Goal: Information Seeking & Learning: Learn about a topic

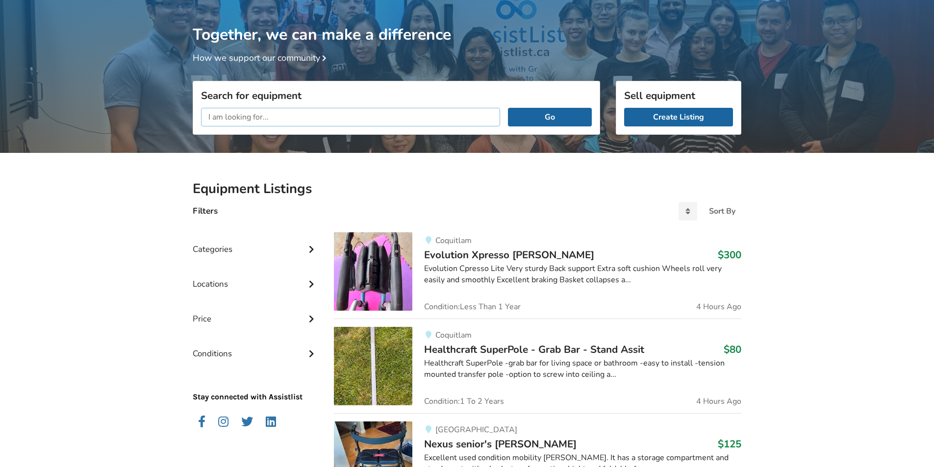
scroll to position [51, 0]
click at [508, 108] on button "Go" at bounding box center [550, 117] width 84 height 19
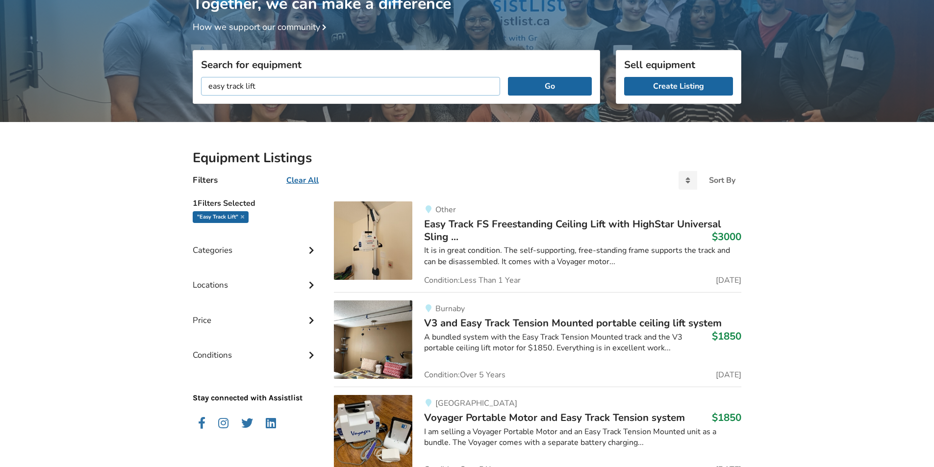
scroll to position [63, 0]
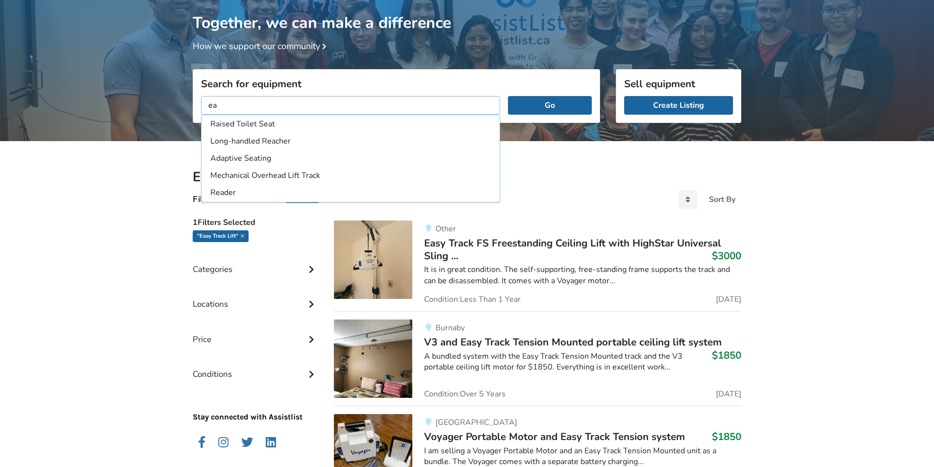
type input "e"
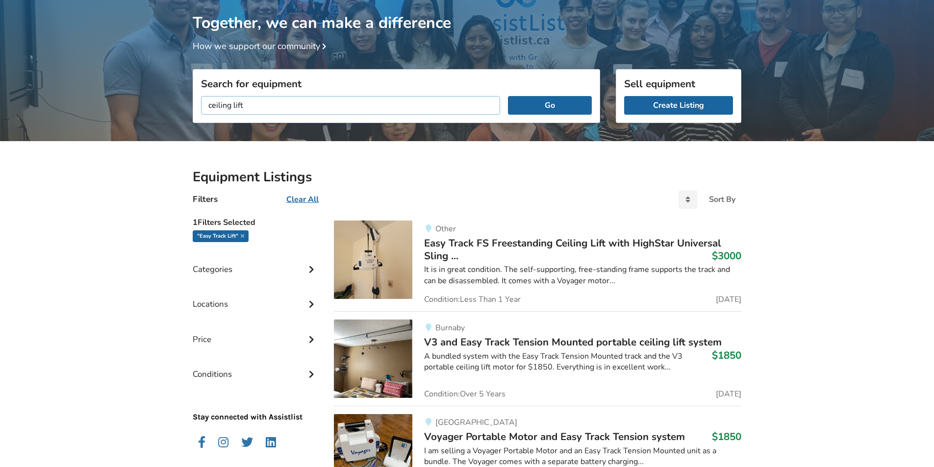
click at [508, 96] on button "Go" at bounding box center [550, 105] width 84 height 19
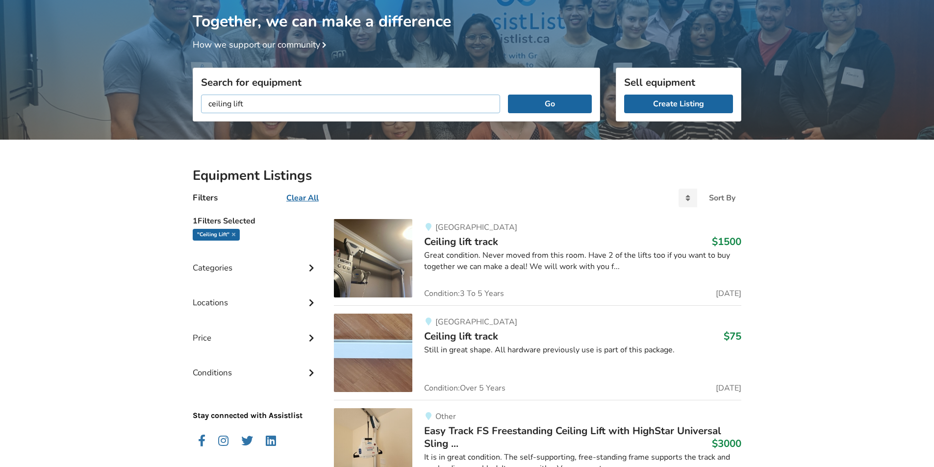
scroll to position [61, 0]
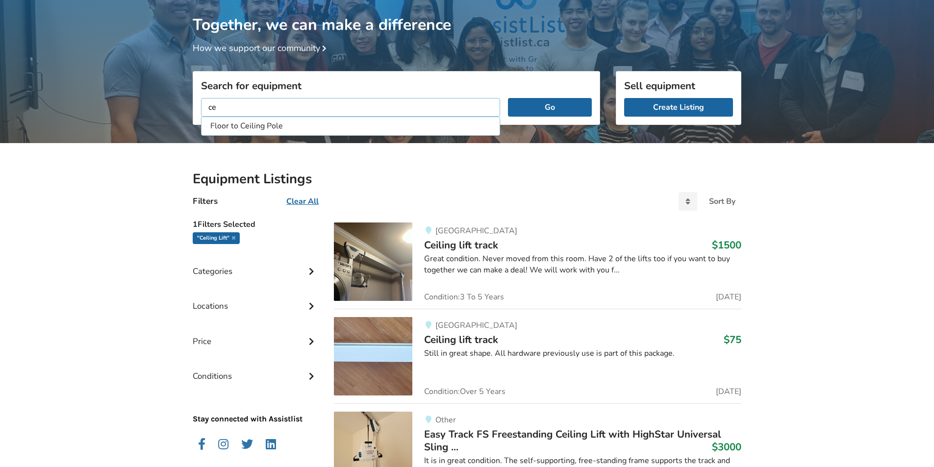
type input "c"
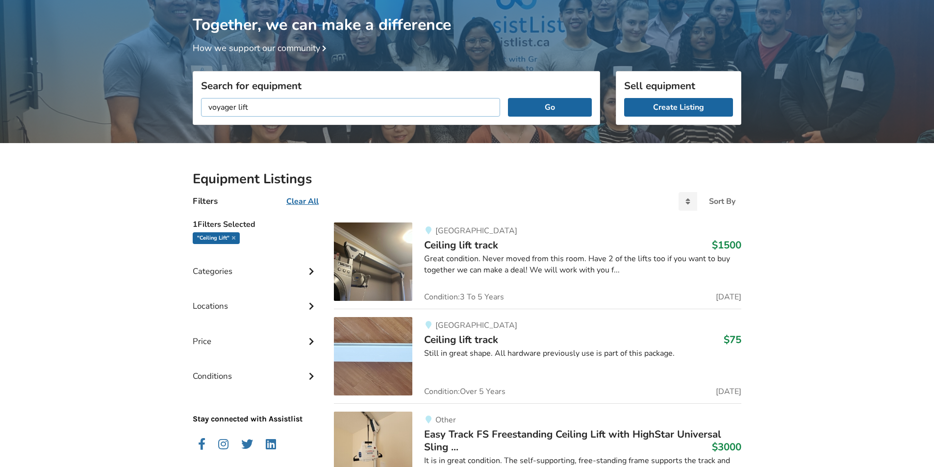
type input "voyager lift"
click at [508, 98] on button "Go" at bounding box center [550, 107] width 84 height 19
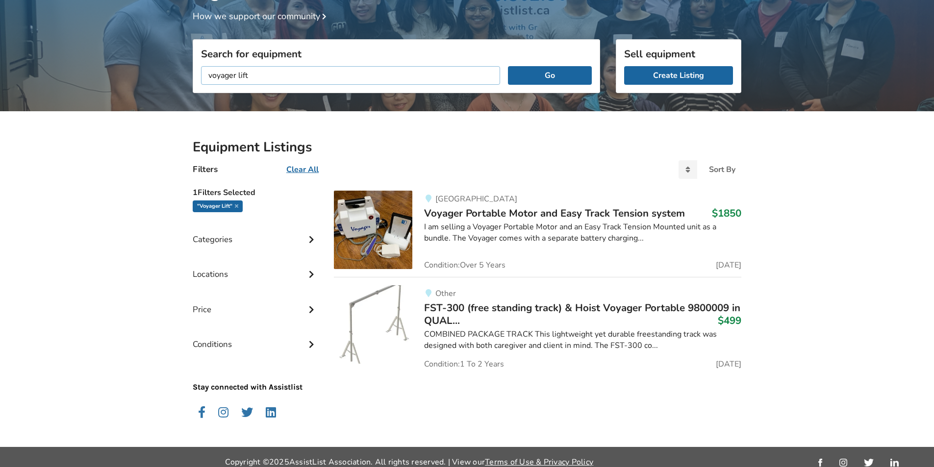
scroll to position [102, 0]
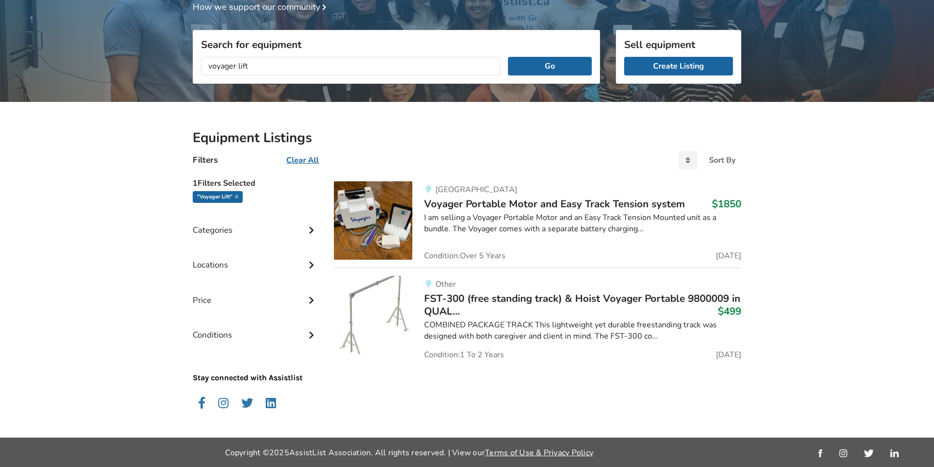
click at [311, 230] on icon at bounding box center [311, 229] width 10 height 8
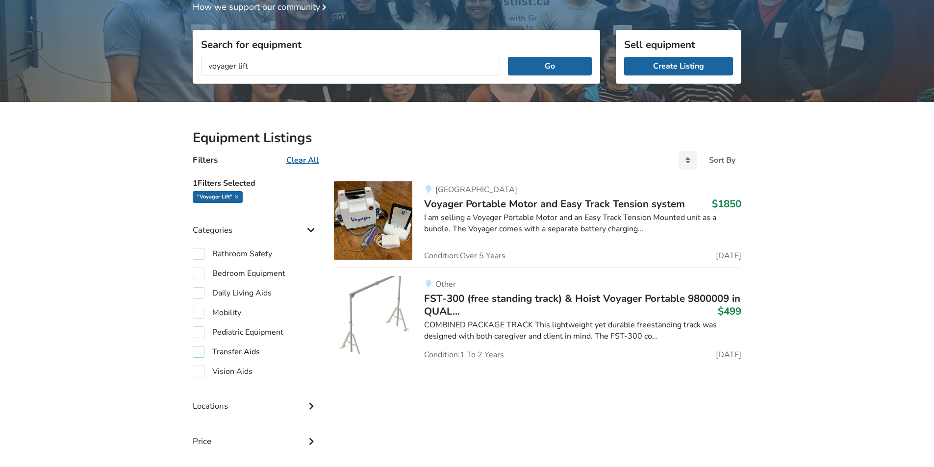
click at [197, 350] on label "Transfer Aids" at bounding box center [226, 352] width 67 height 12
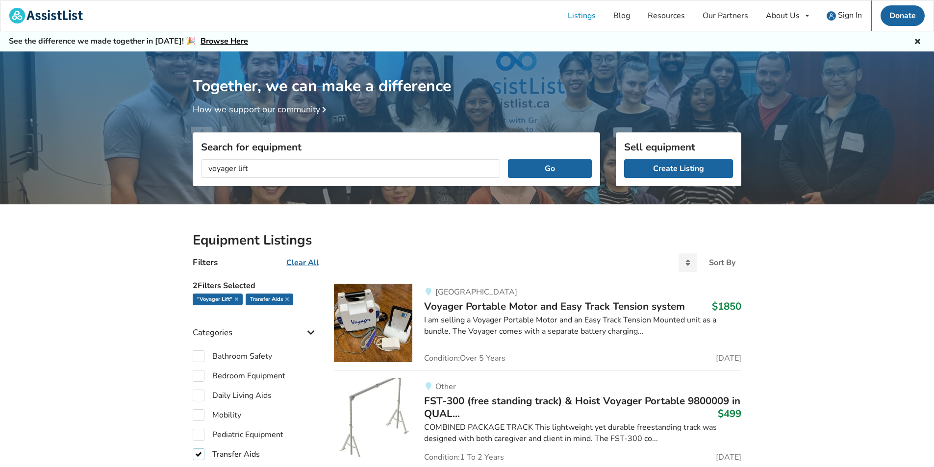
click at [195, 450] on label "Transfer Aids" at bounding box center [226, 455] width 67 height 12
checkbox input "false"
drag, startPoint x: 256, startPoint y: 169, endPoint x: 204, endPoint y: 165, distance: 52.6
click at [204, 165] on input "voyager lift" at bounding box center [350, 168] width 299 height 19
type input "track lift"
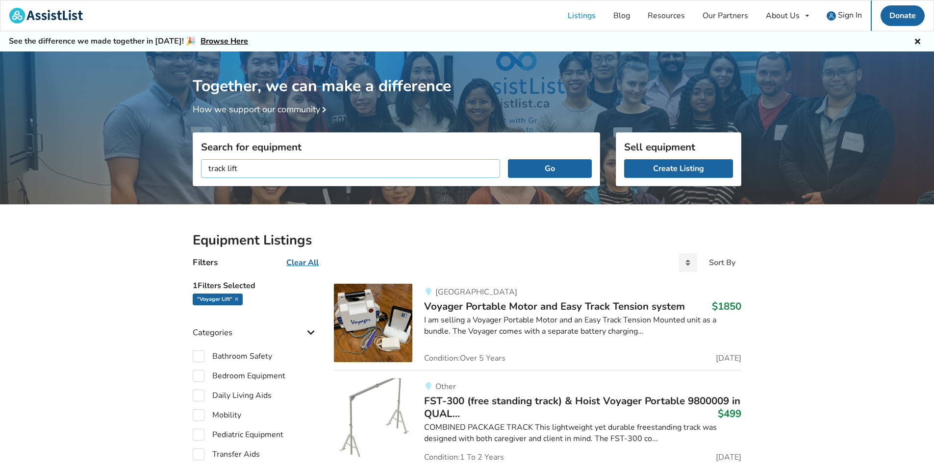
click at [508, 159] on button "Go" at bounding box center [550, 168] width 84 height 19
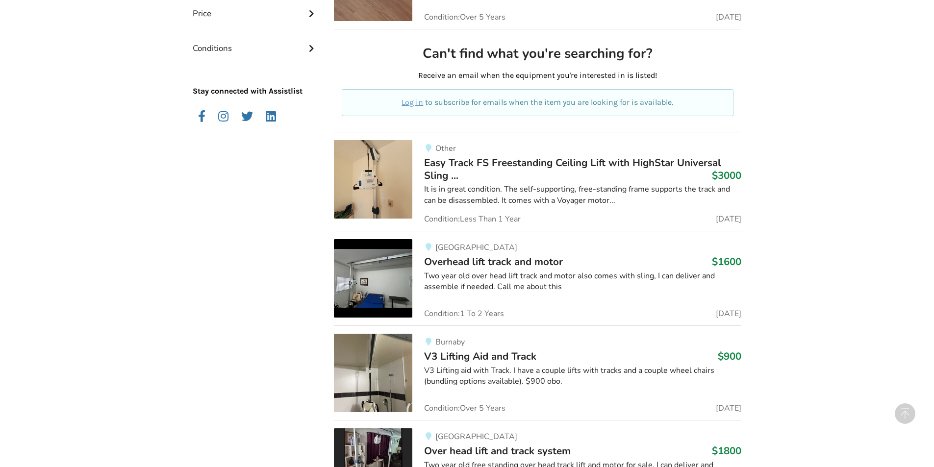
scroll to position [539, 0]
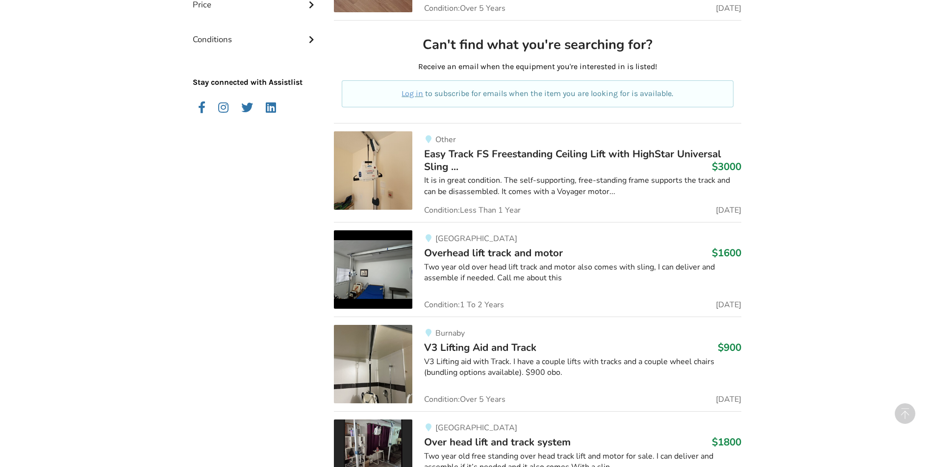
click at [384, 271] on img at bounding box center [373, 269] width 78 height 78
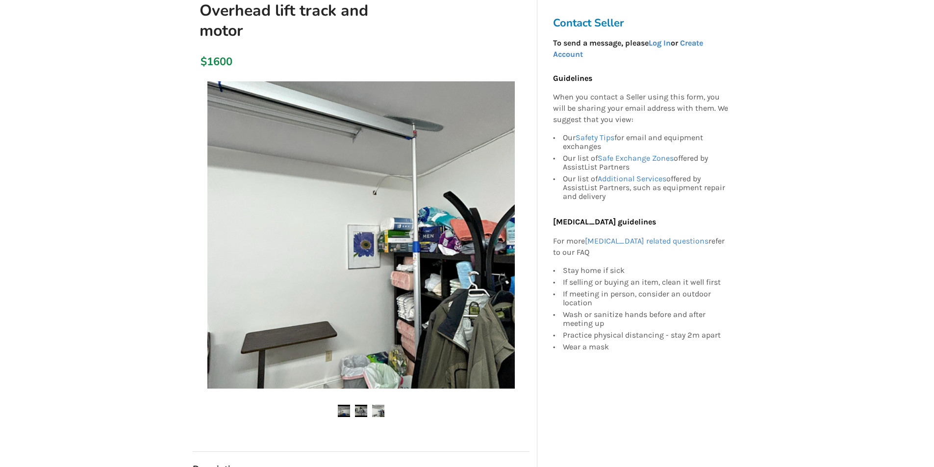
scroll to position [147, 0]
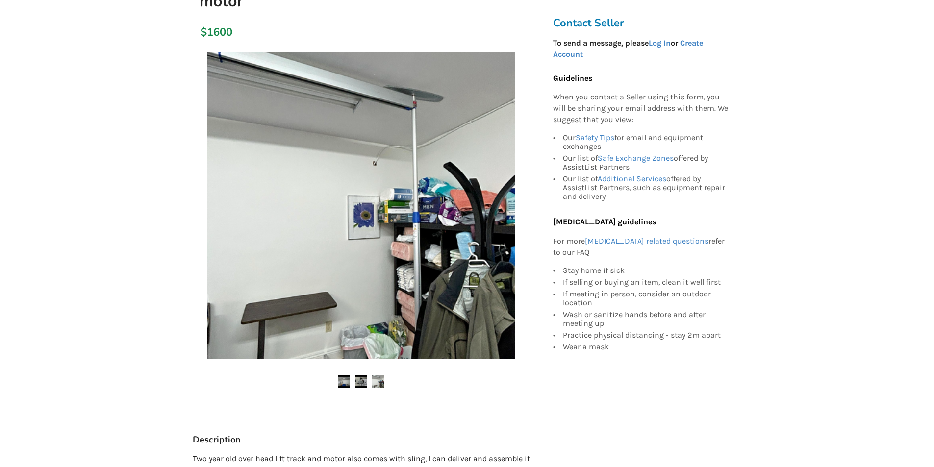
click at [362, 376] on img at bounding box center [361, 382] width 12 height 12
click at [382, 376] on img at bounding box center [378, 382] width 12 height 12
click at [356, 376] on ul at bounding box center [361, 382] width 337 height 13
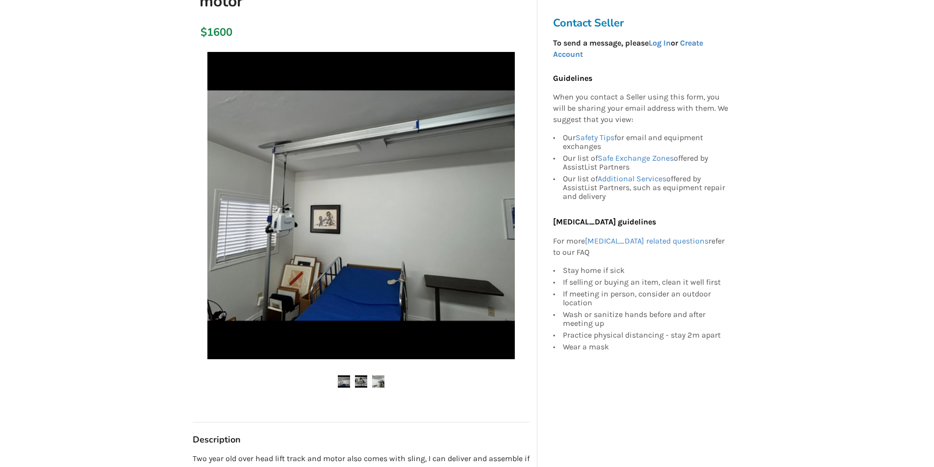
click at [344, 376] on img at bounding box center [344, 382] width 12 height 12
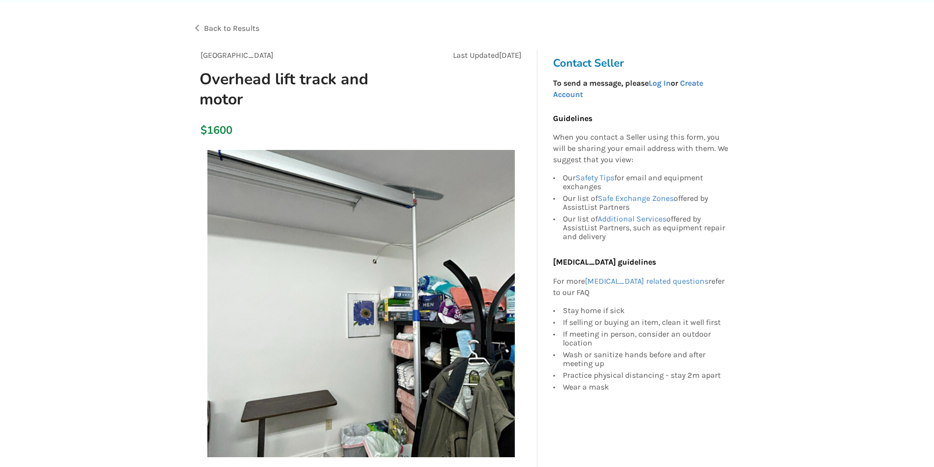
scroll to position [98, 0]
